Goal: Transaction & Acquisition: Purchase product/service

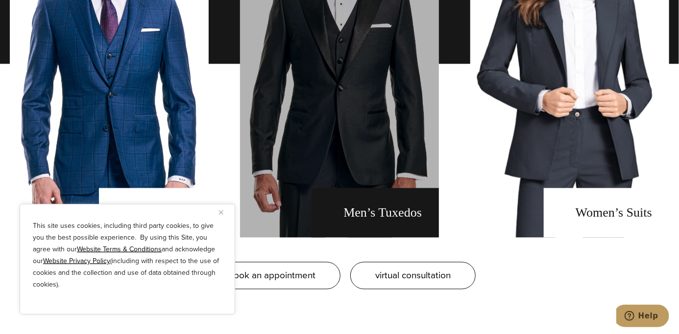
scroll to position [784, 0]
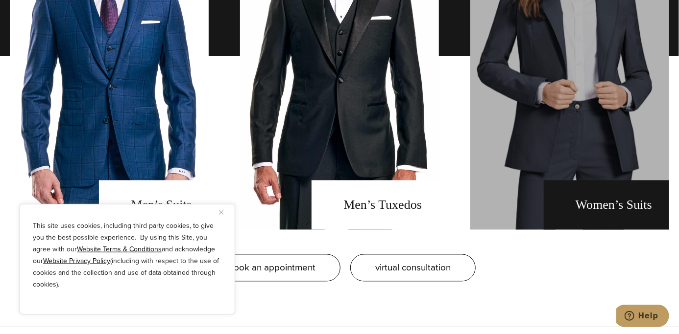
click at [618, 200] on link "Women's Suits" at bounding box center [569, 56] width 199 height 348
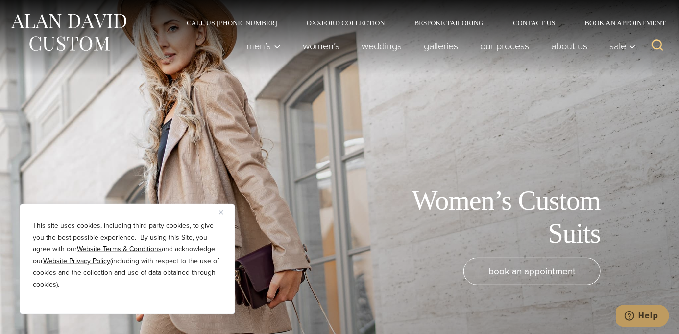
click at [220, 214] on img "Close" at bounding box center [221, 213] width 4 height 4
